Goal: Book appointment/travel/reservation

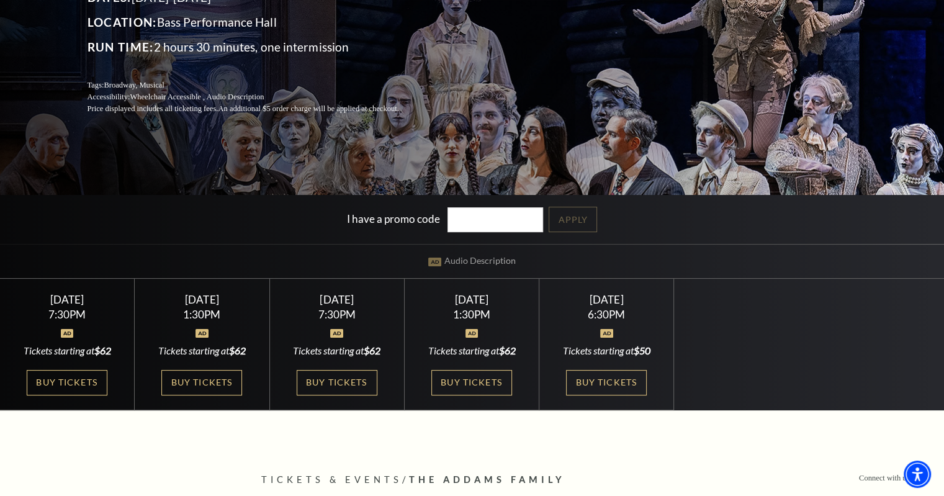
scroll to position [248, 0]
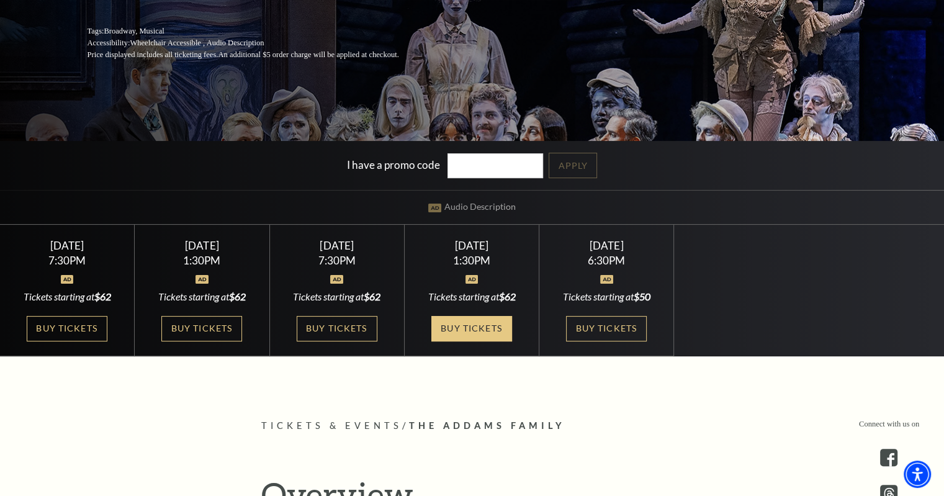
click at [478, 324] on link "Buy Tickets" at bounding box center [471, 328] width 81 height 25
click at [482, 332] on link "Buy Tickets" at bounding box center [471, 328] width 81 height 25
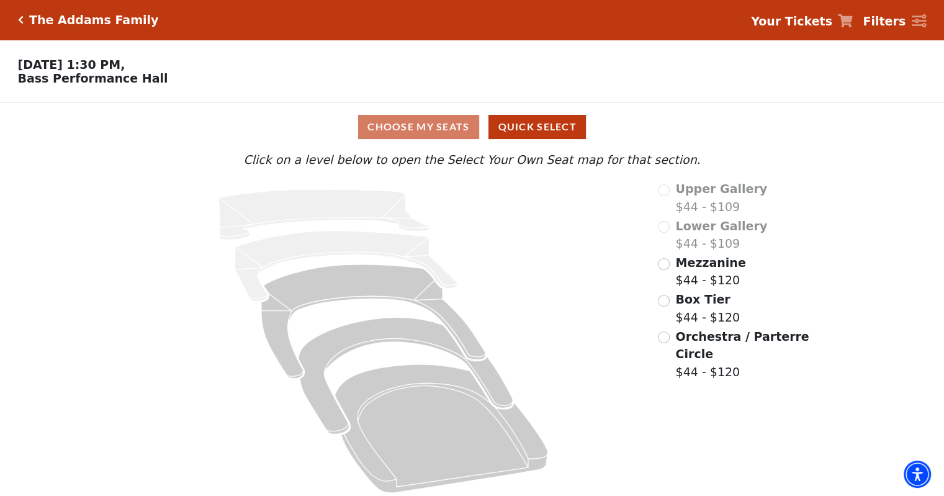
scroll to position [10, 0]
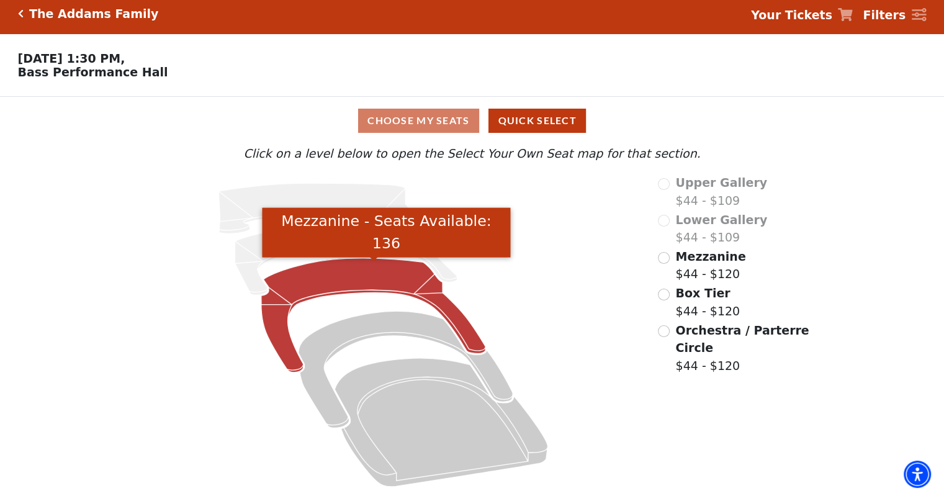
click at [413, 284] on icon "Mezzanine - Seats Available: 136" at bounding box center [373, 315] width 225 height 114
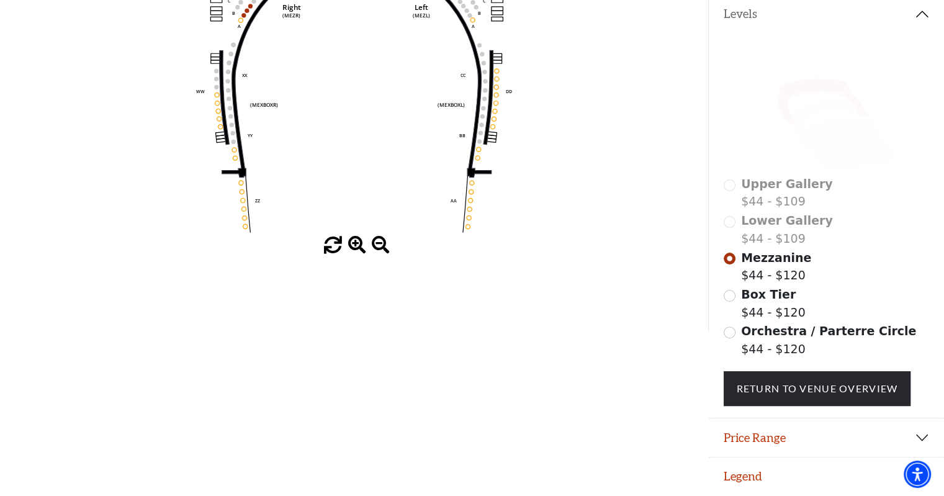
scroll to position [0, 0]
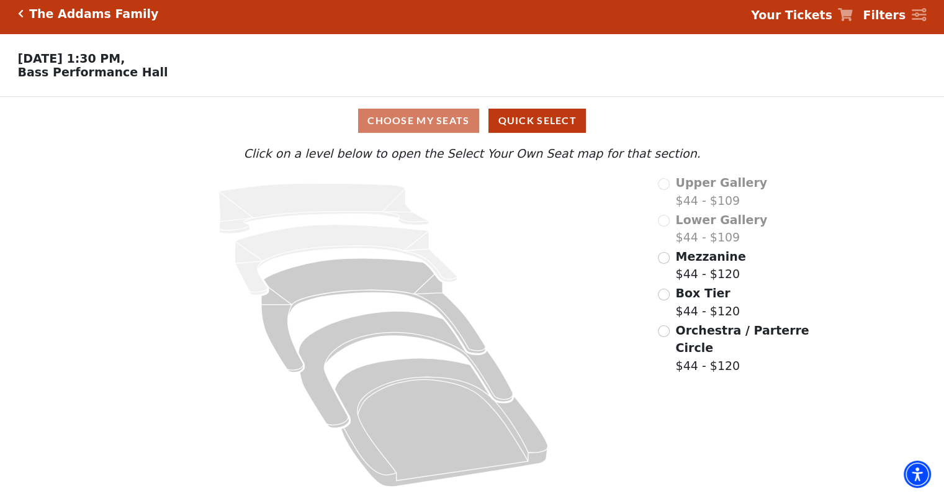
scroll to position [10, 0]
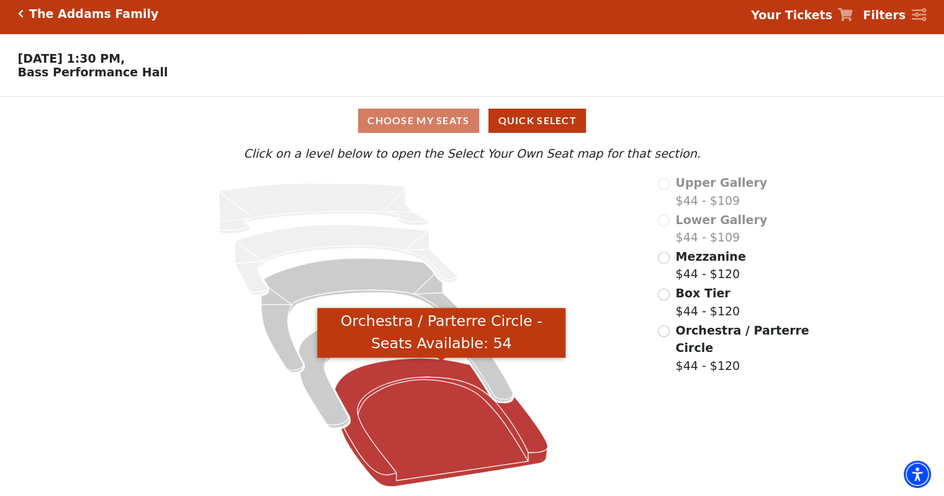
click at [514, 410] on icon "Orchestra / Parterre Circle - Seats Available: 54" at bounding box center [441, 422] width 213 height 128
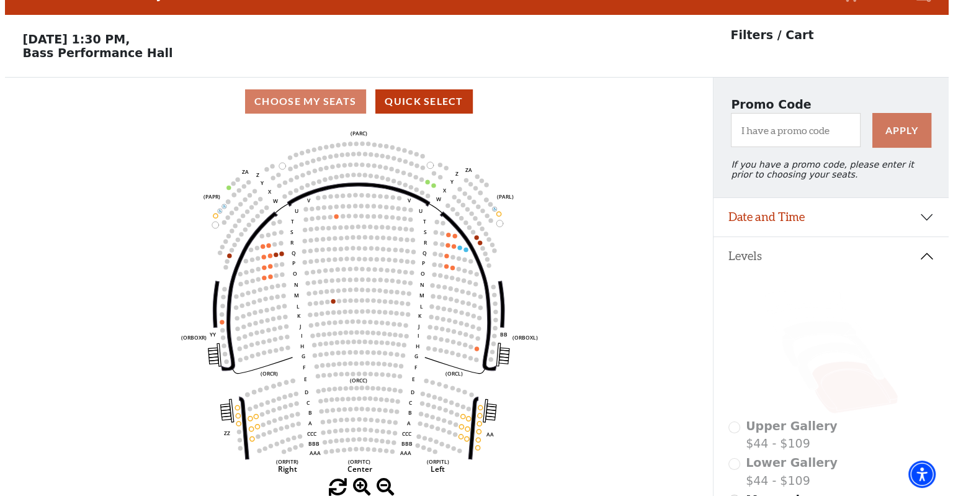
scroll to position [0, 0]
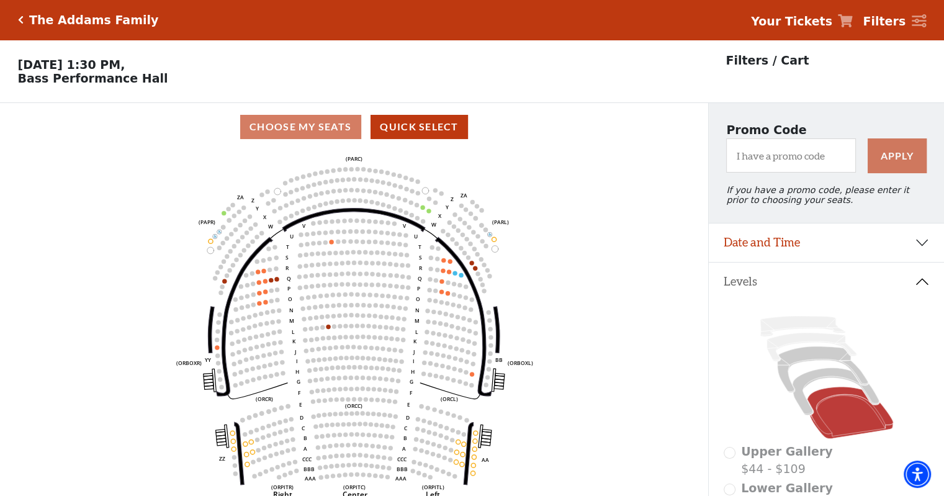
click at [323, 122] on div "Choose My Seats Quick Select" at bounding box center [354, 127] width 708 height 24
click at [822, 378] on icon at bounding box center [835, 391] width 86 height 47
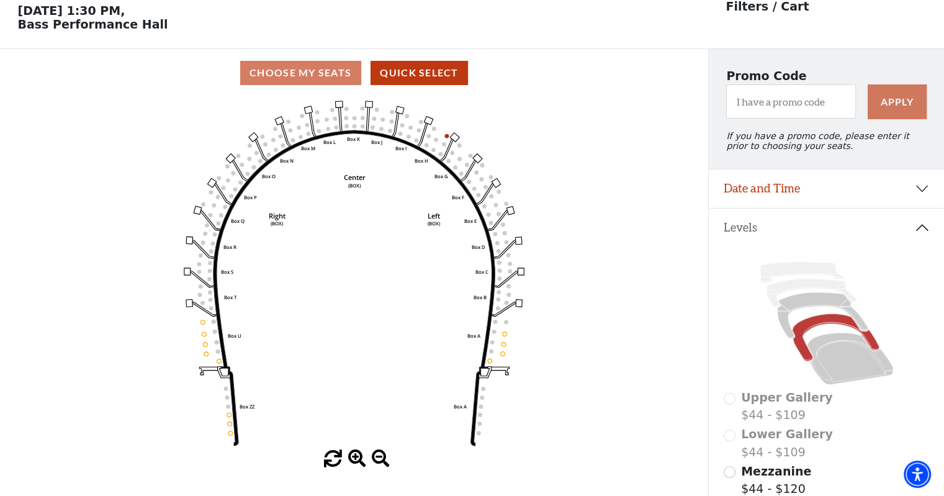
scroll to position [57, 0]
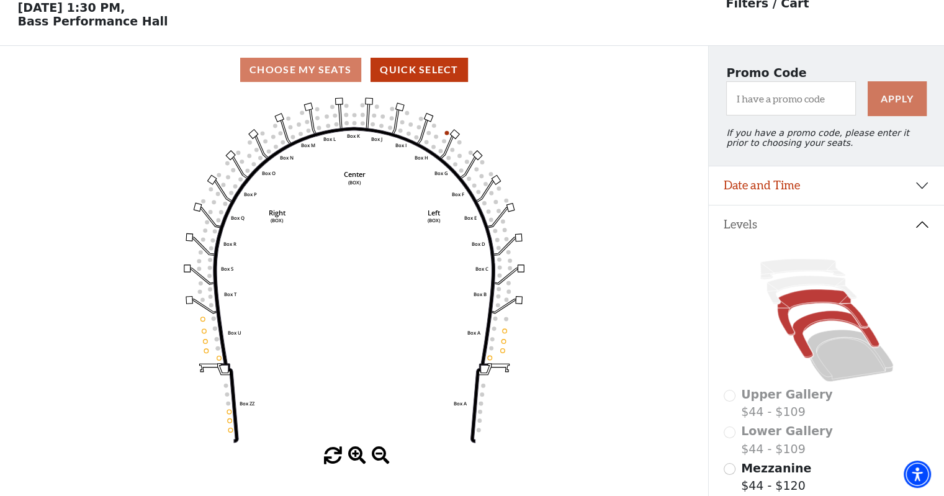
click at [812, 308] on icon at bounding box center [822, 312] width 91 height 46
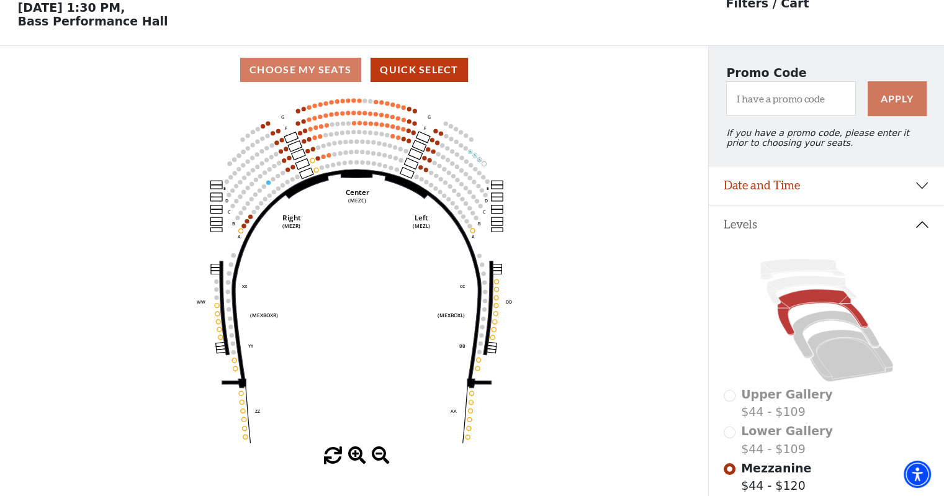
scroll to position [119, 0]
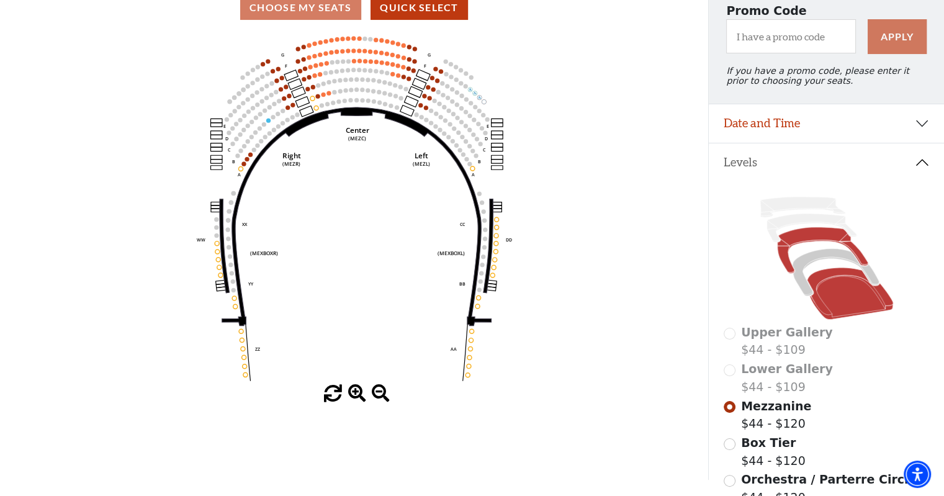
click at [864, 304] on icon at bounding box center [850, 294] width 86 height 52
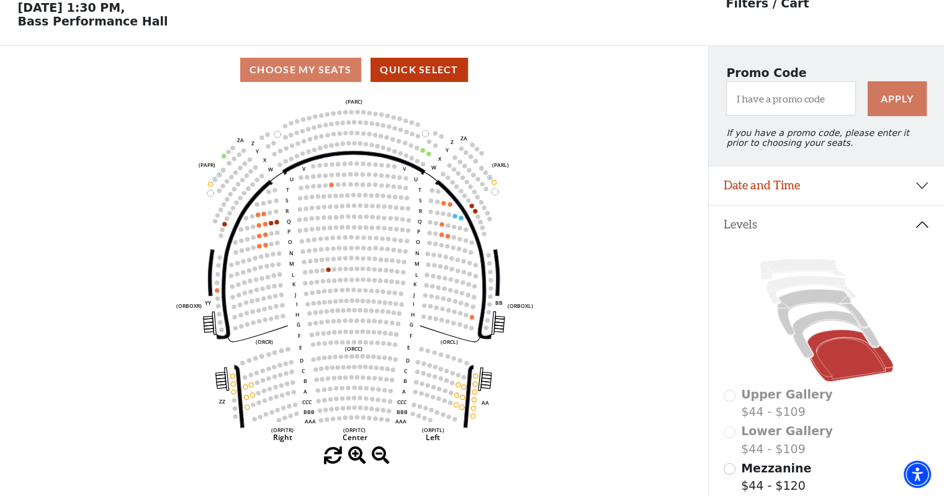
scroll to position [57, 0]
